Goal: Task Accomplishment & Management: Manage account settings

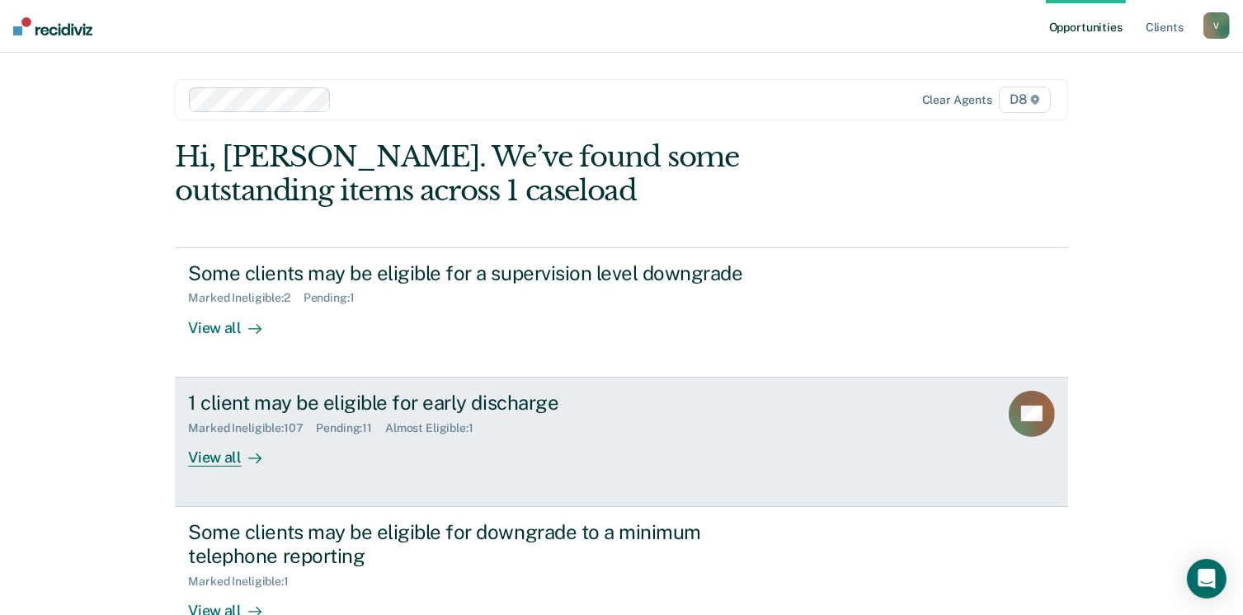
click at [204, 450] on div "View all" at bounding box center [234, 451] width 92 height 32
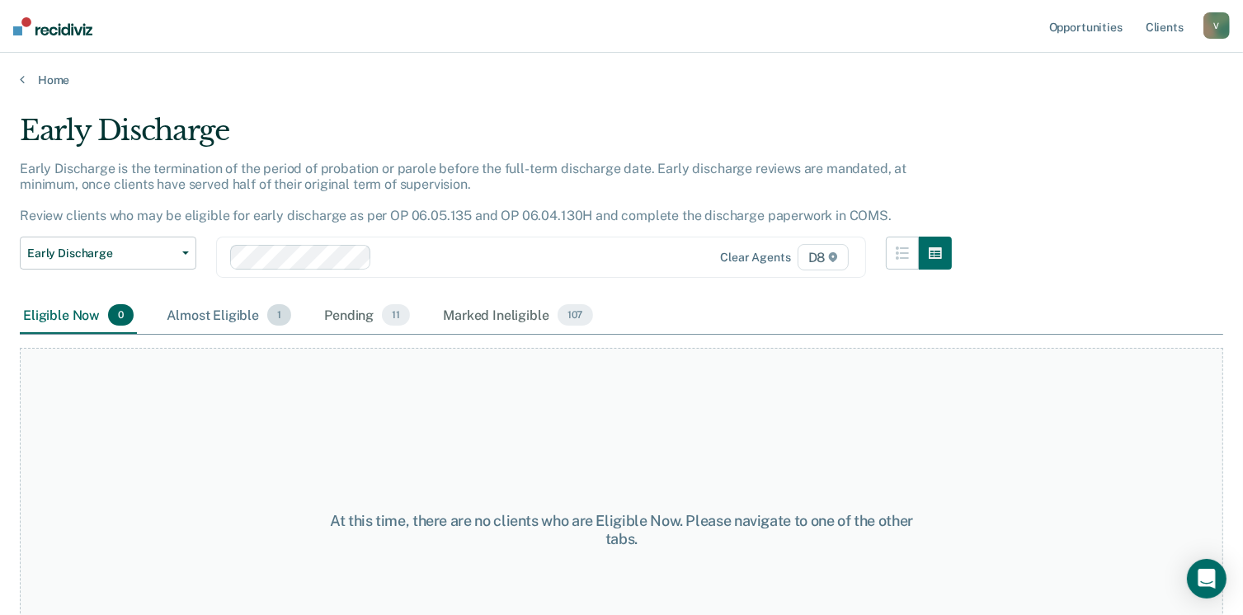
click at [238, 313] on div "Almost Eligible 1" at bounding box center [228, 316] width 131 height 36
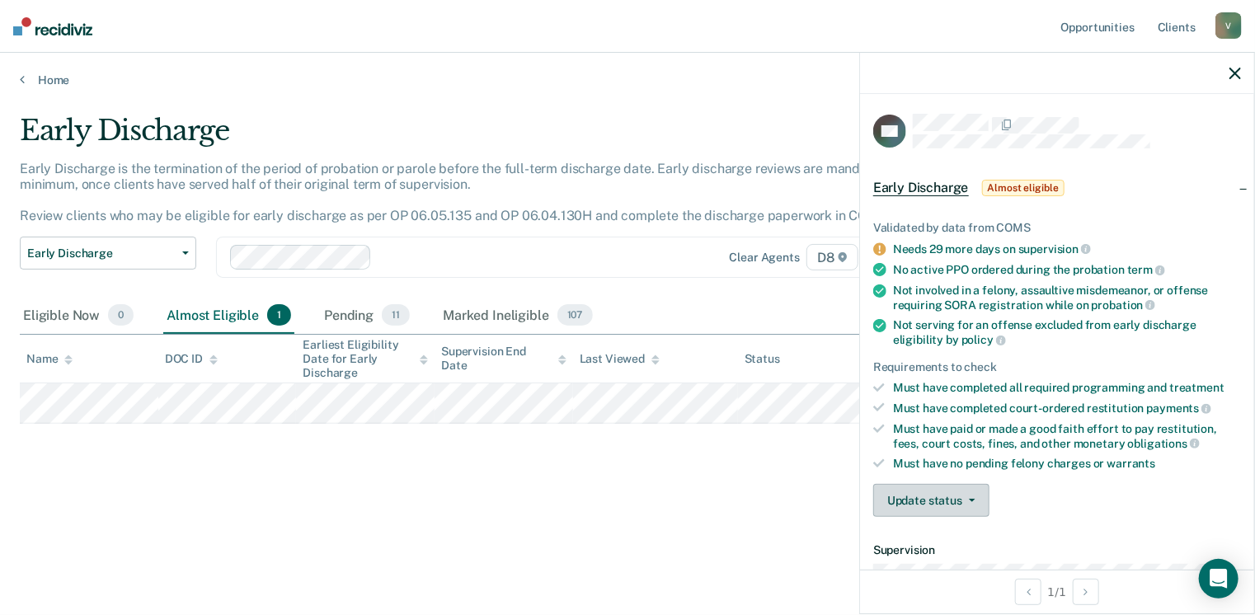
click at [924, 502] on button "Update status" at bounding box center [932, 500] width 116 height 33
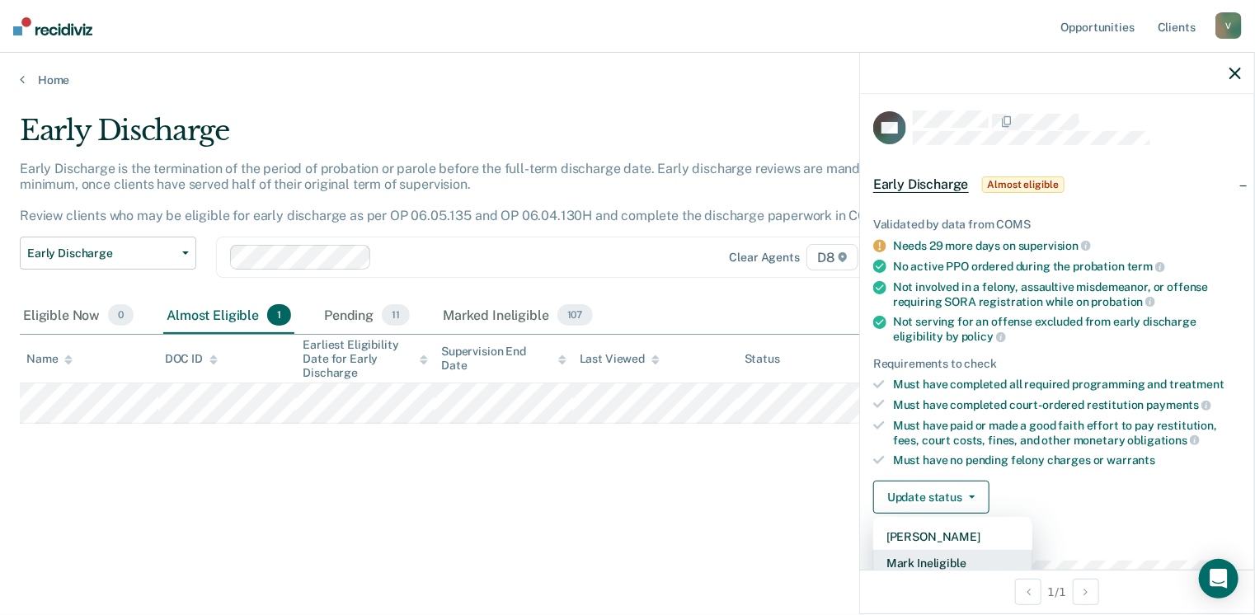
click at [963, 553] on button "Mark Ineligible" at bounding box center [953, 563] width 159 height 26
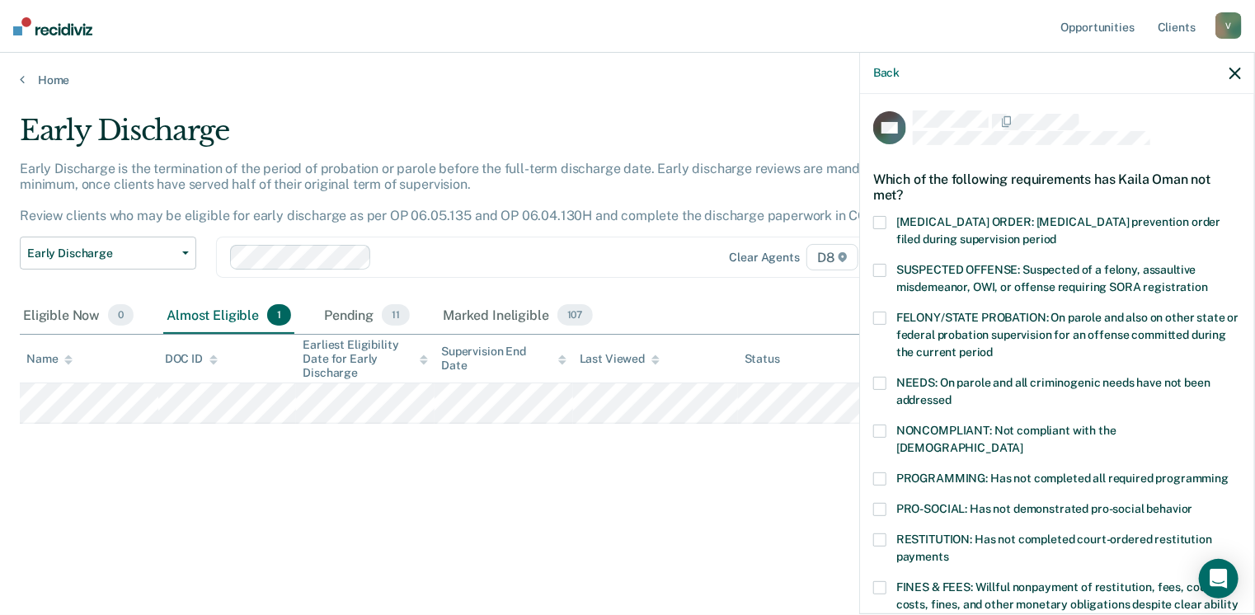
click at [888, 534] on label "RESTITUTION: Has not completed court-ordered restitution payments" at bounding box center [1058, 551] width 368 height 35
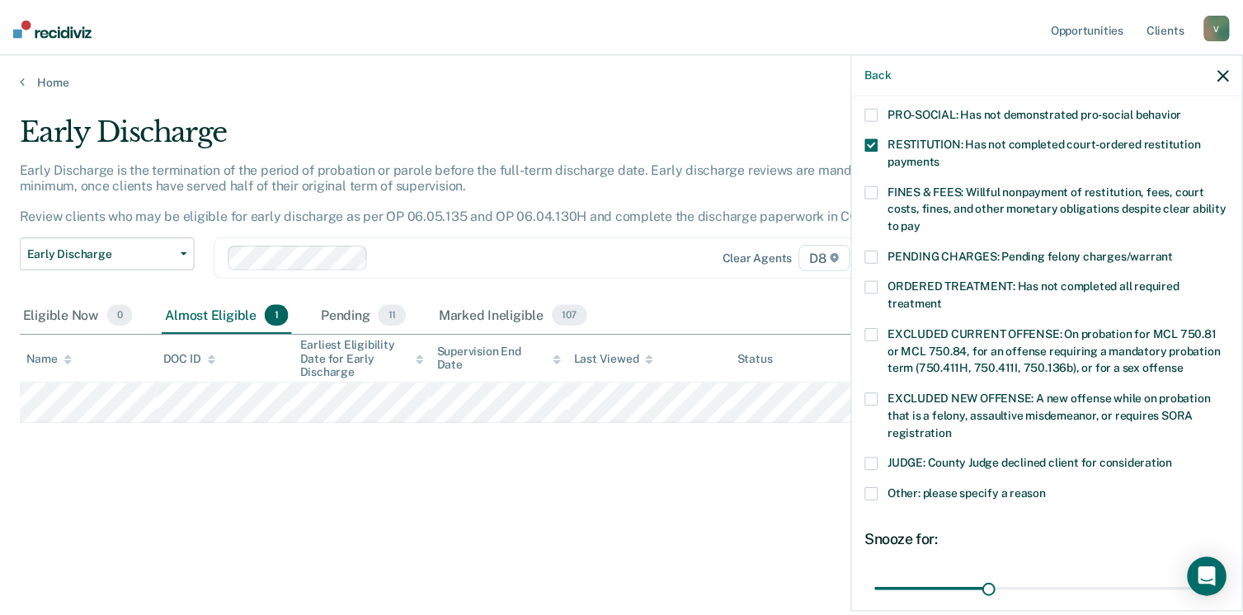
scroll to position [520, 0]
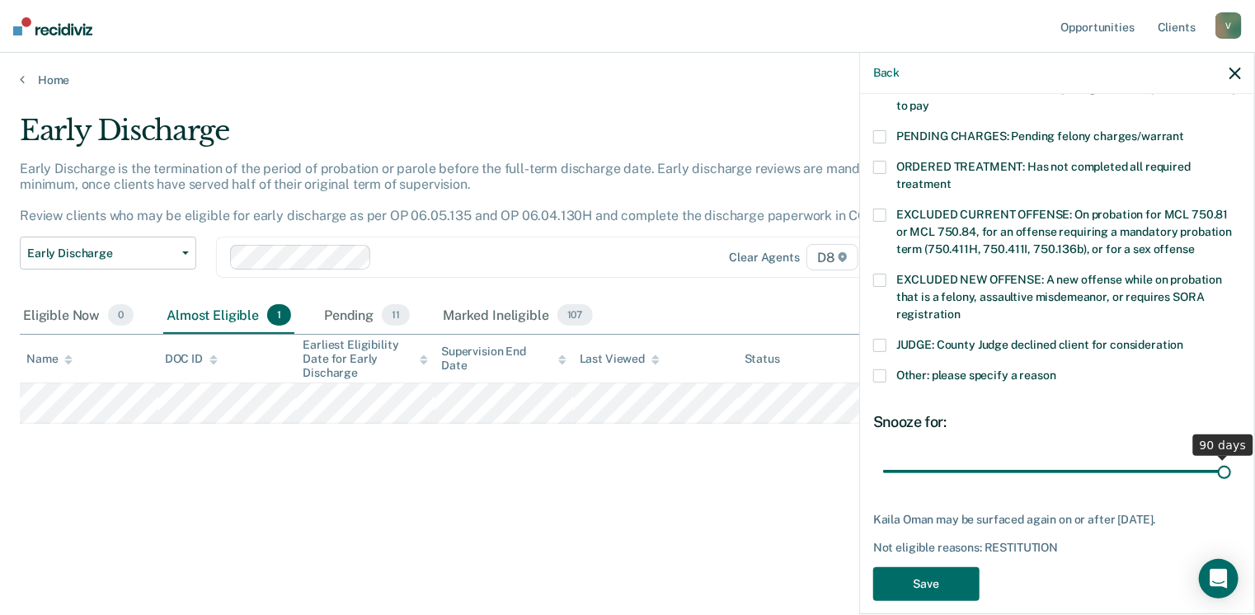
drag, startPoint x: 994, startPoint y: 450, endPoint x: 1260, endPoint y: 445, distance: 266.5
type input "90"
click at [1231, 458] on input "range" at bounding box center [1057, 472] width 348 height 29
click at [924, 575] on button "Save" at bounding box center [927, 584] width 106 height 34
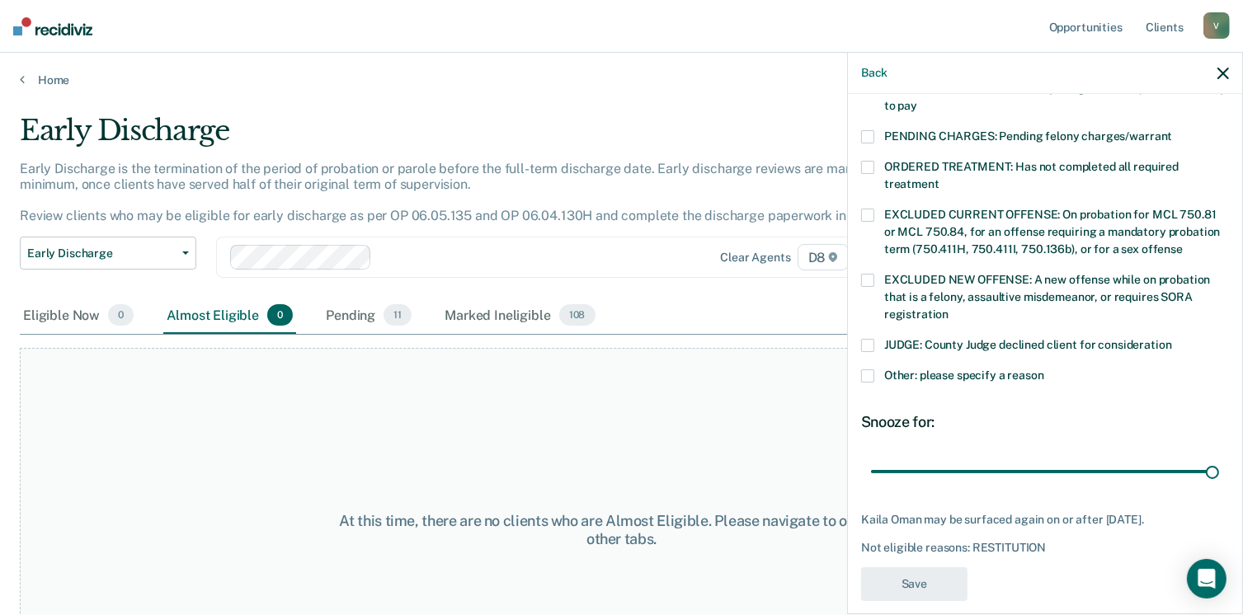
click at [535, 392] on div "At this time, there are no clients who are Almost Eligible. Please navigate to …" at bounding box center [621, 530] width 1203 height 365
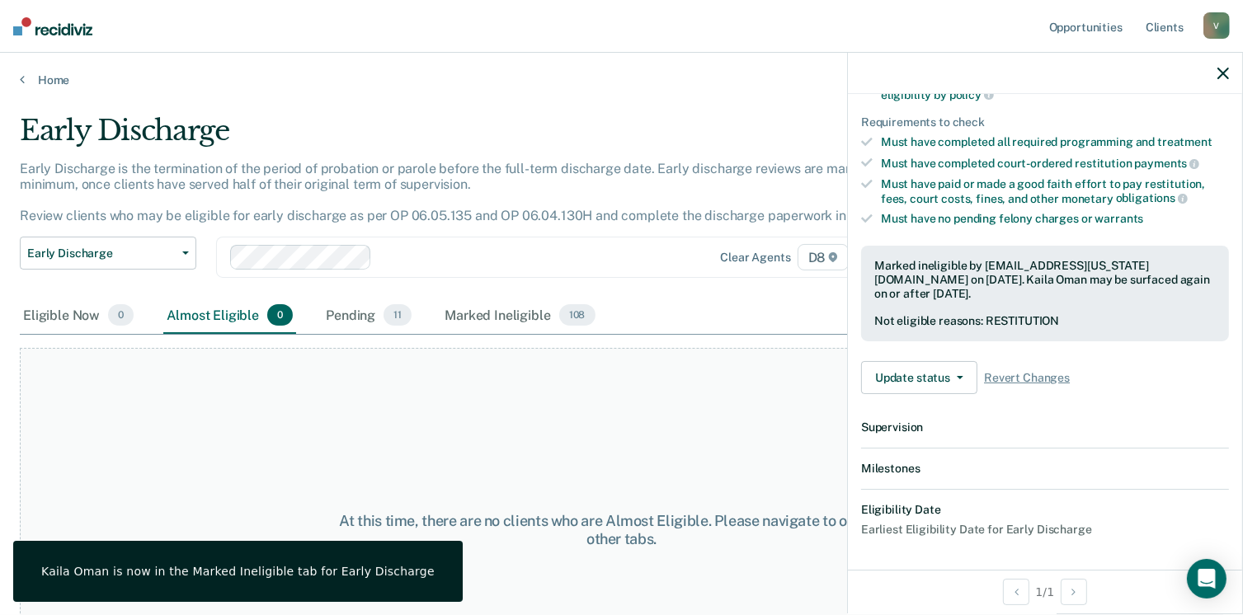
scroll to position [444, 0]
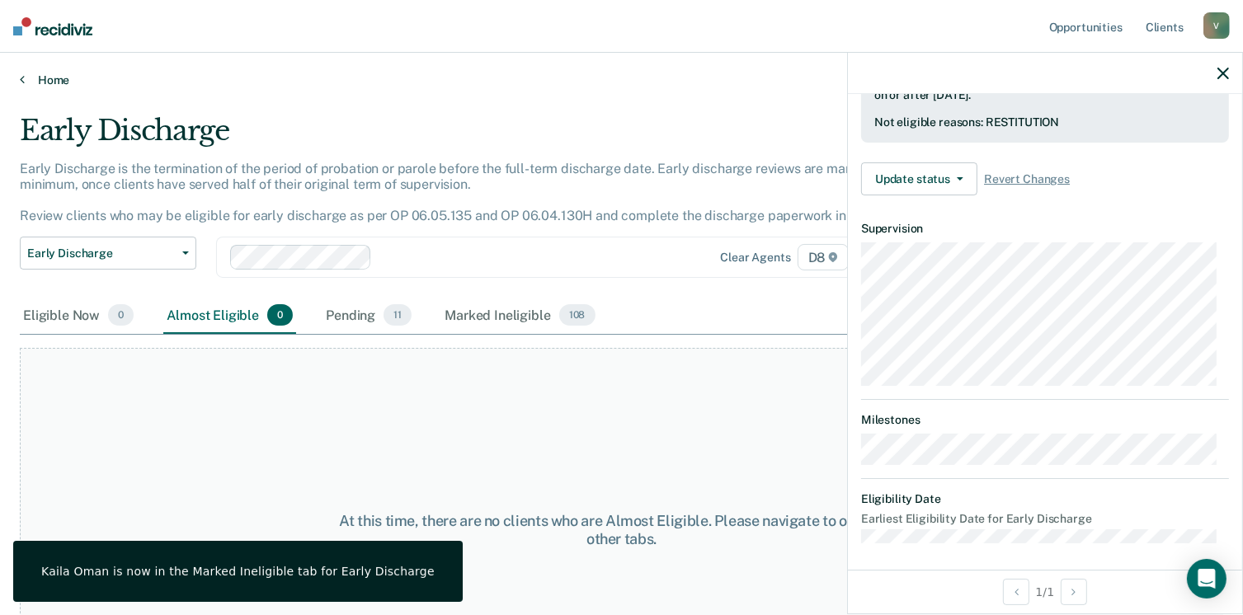
click at [33, 74] on link "Home" at bounding box center [621, 80] width 1203 height 15
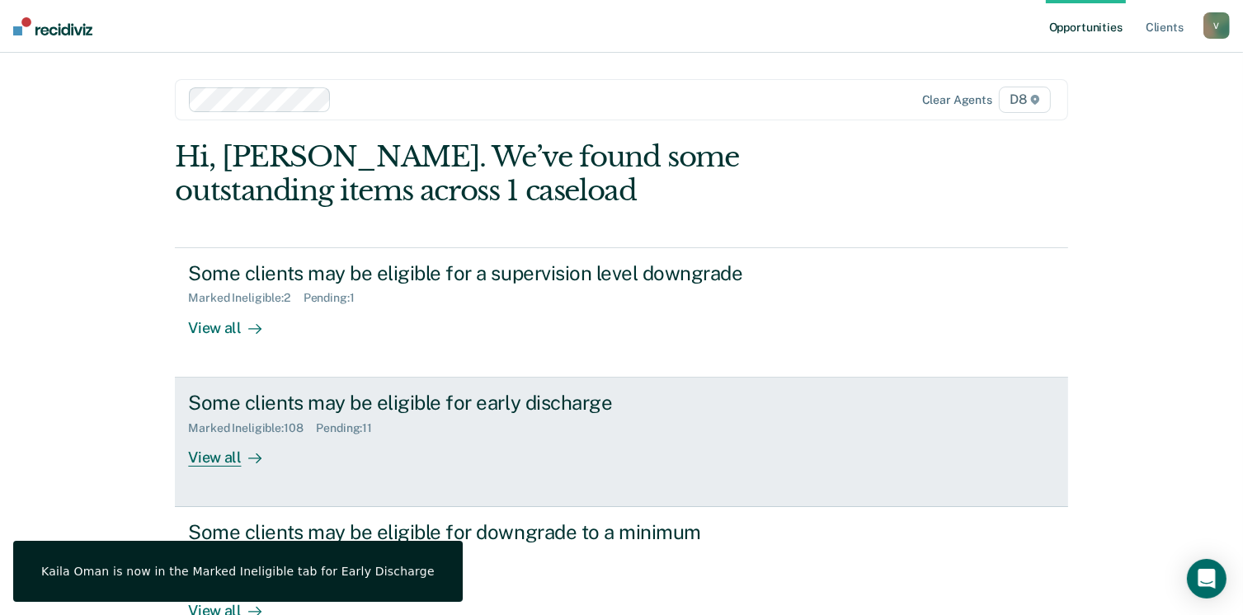
click at [221, 449] on div "View all" at bounding box center [234, 451] width 92 height 32
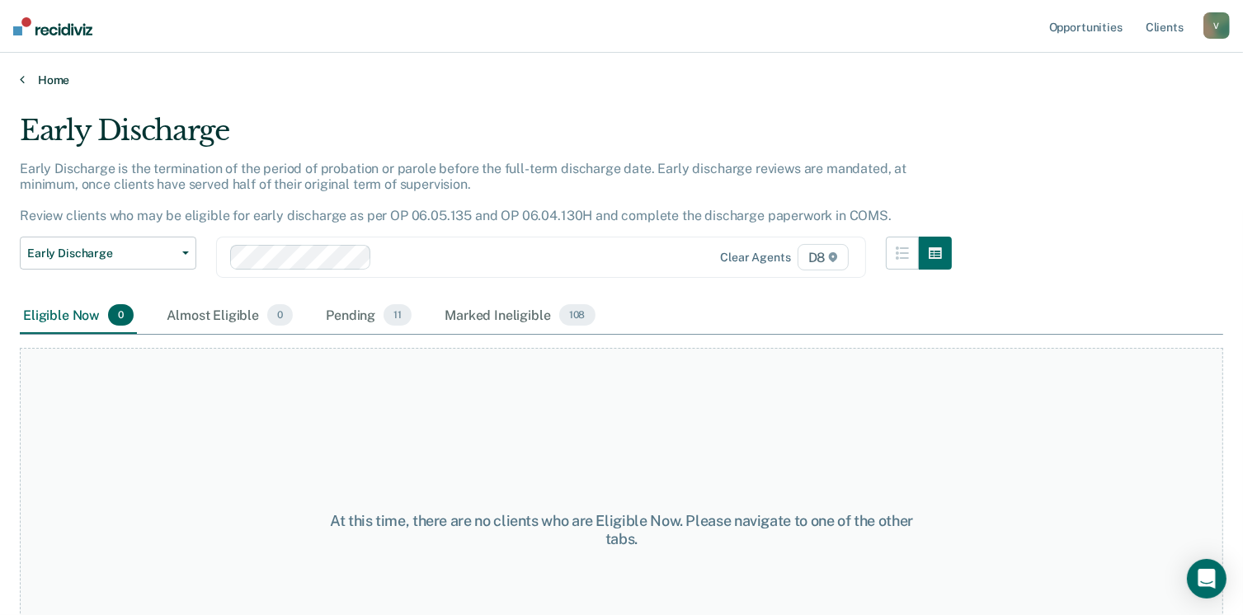
click at [40, 80] on link "Home" at bounding box center [621, 80] width 1203 height 15
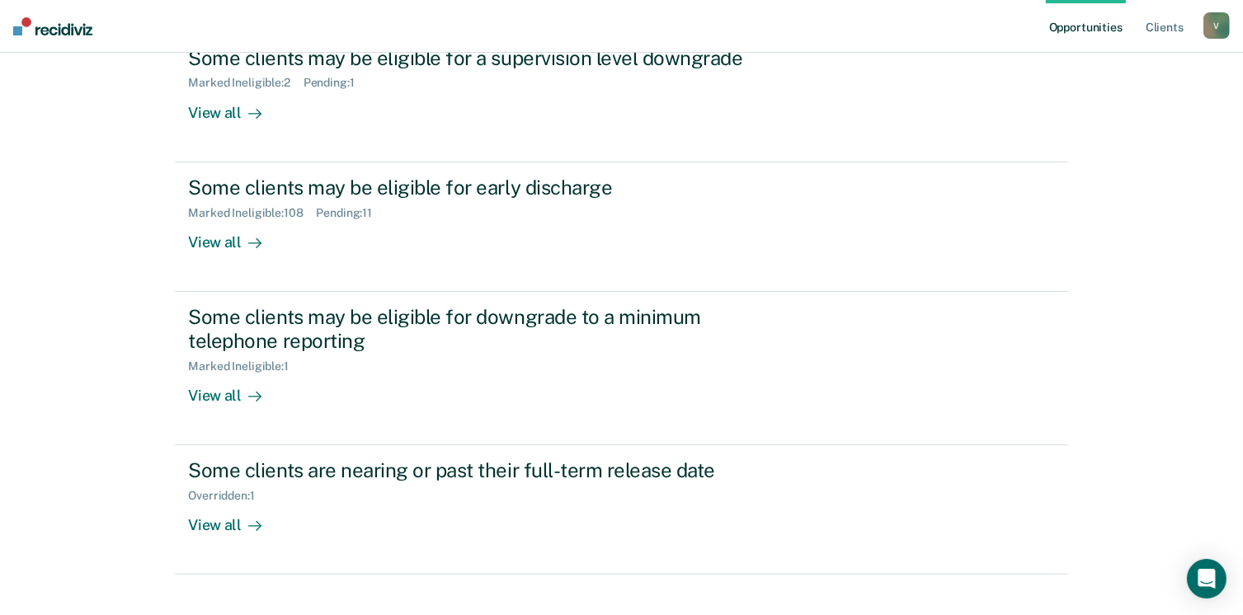
scroll to position [226, 0]
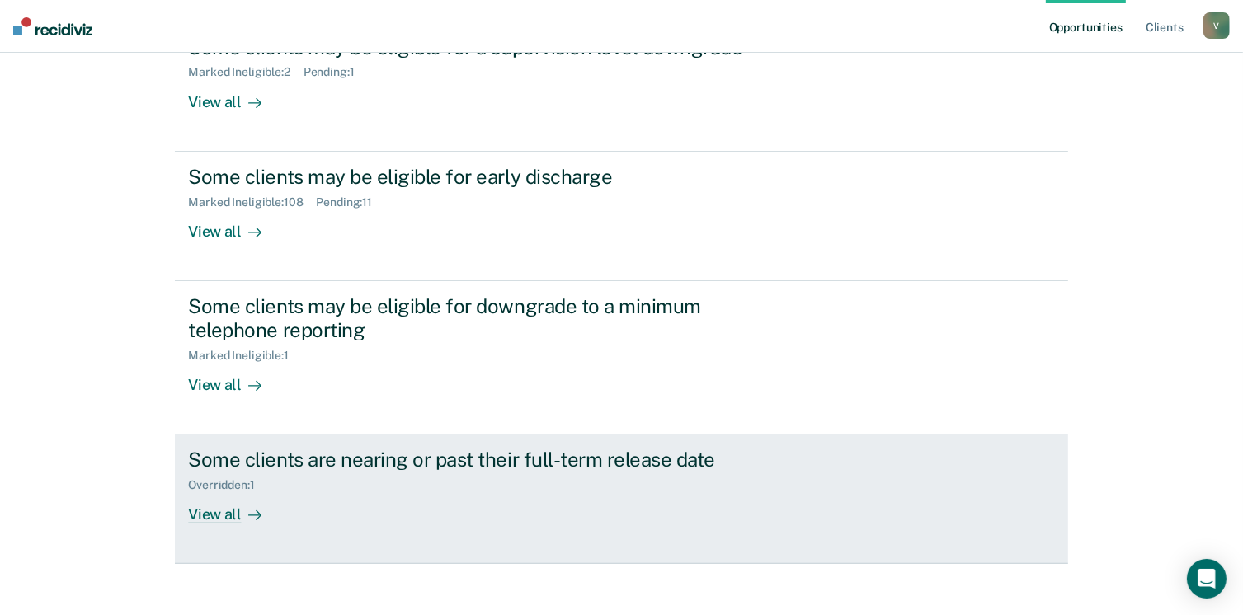
click at [218, 525] on link "Some clients are nearing or past their full-term release date Overridden : 1 Vi…" at bounding box center [621, 500] width 892 height 130
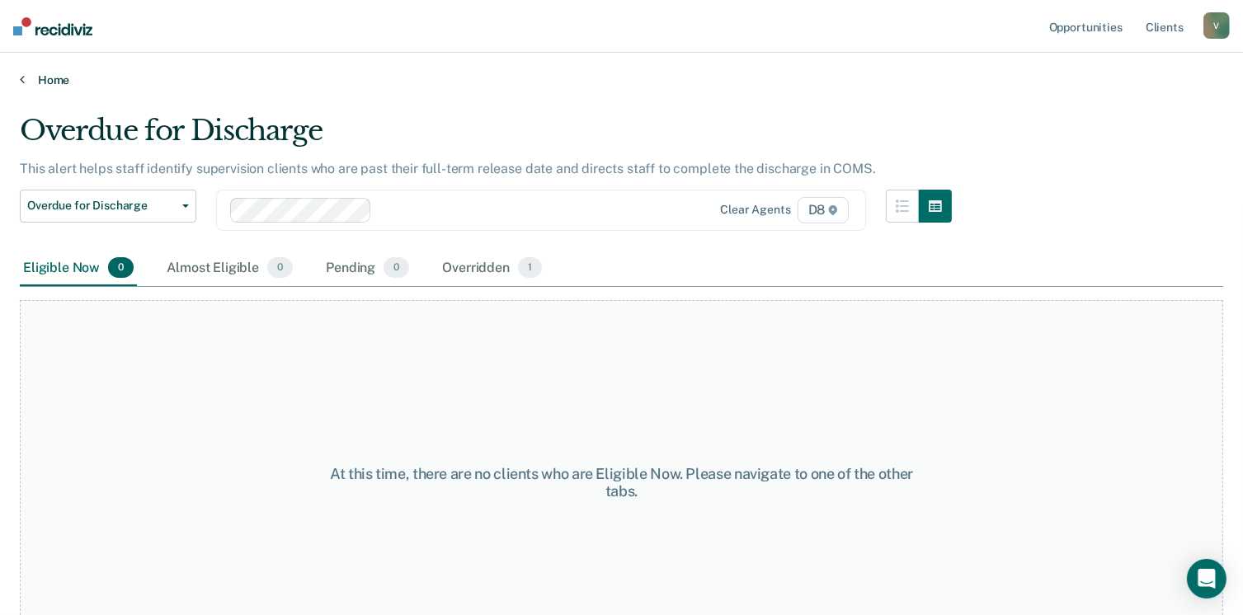
click at [43, 73] on link "Home" at bounding box center [621, 80] width 1203 height 15
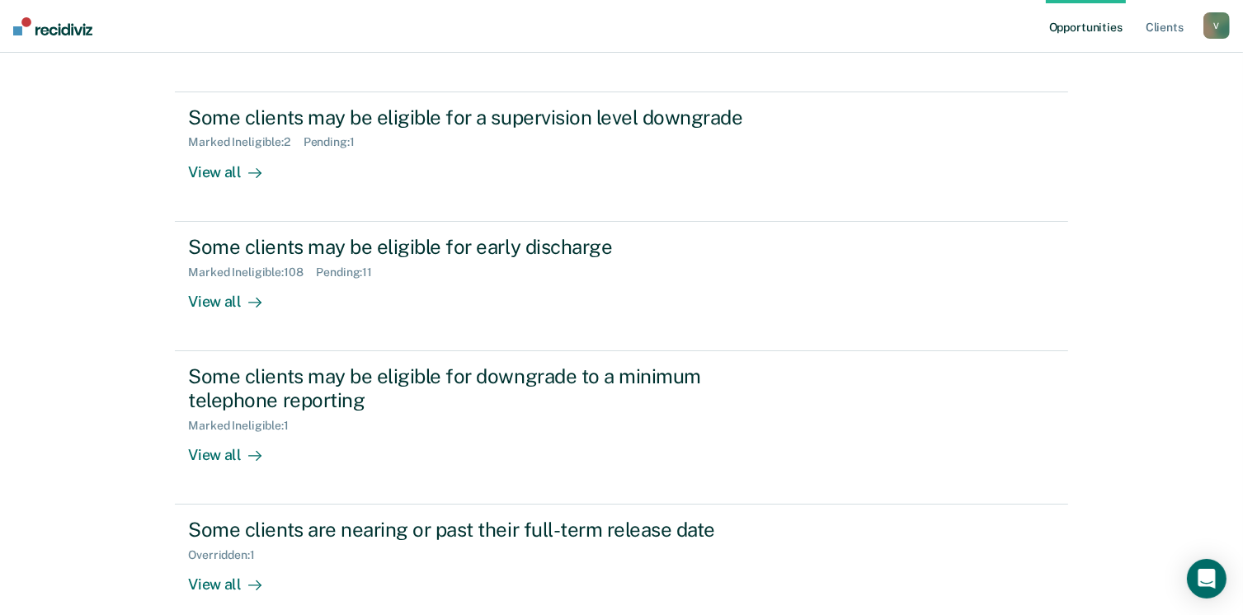
scroll to position [185, 0]
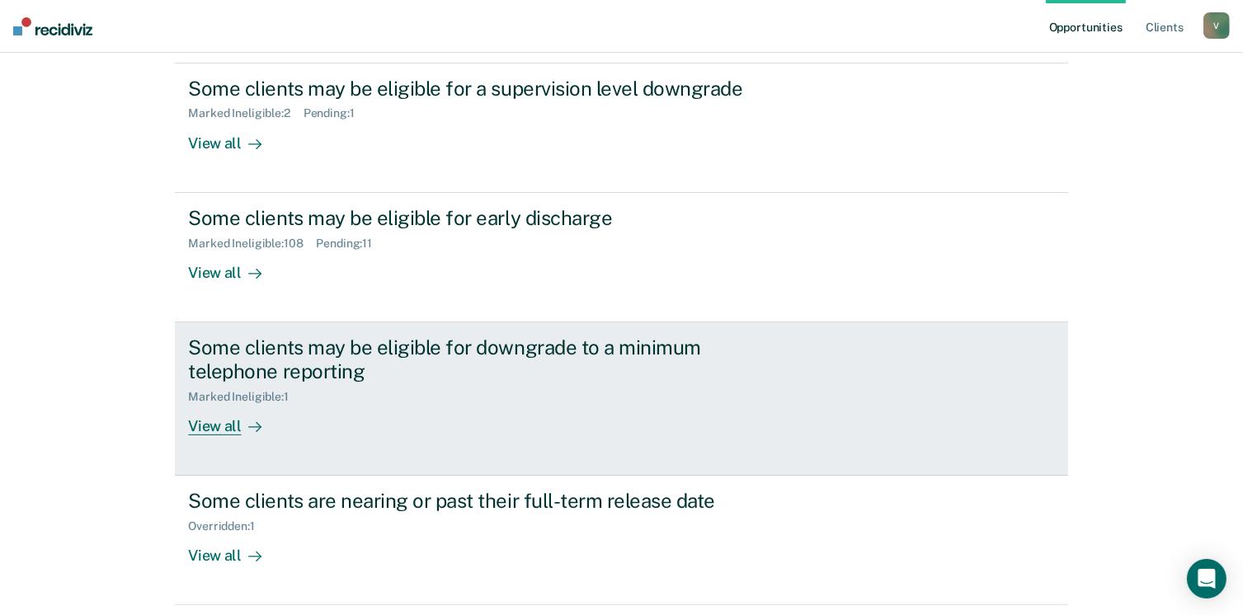
click at [208, 421] on div "View all" at bounding box center [234, 419] width 92 height 32
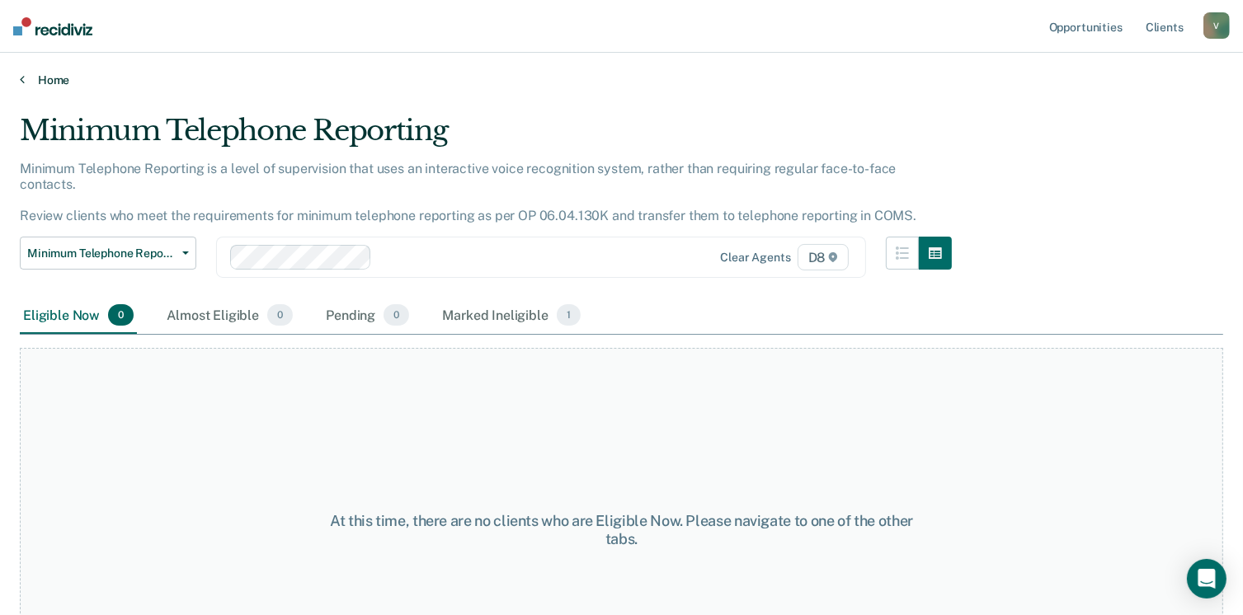
click at [62, 75] on link "Home" at bounding box center [621, 80] width 1203 height 15
